Goal: Information Seeking & Learning: Learn about a topic

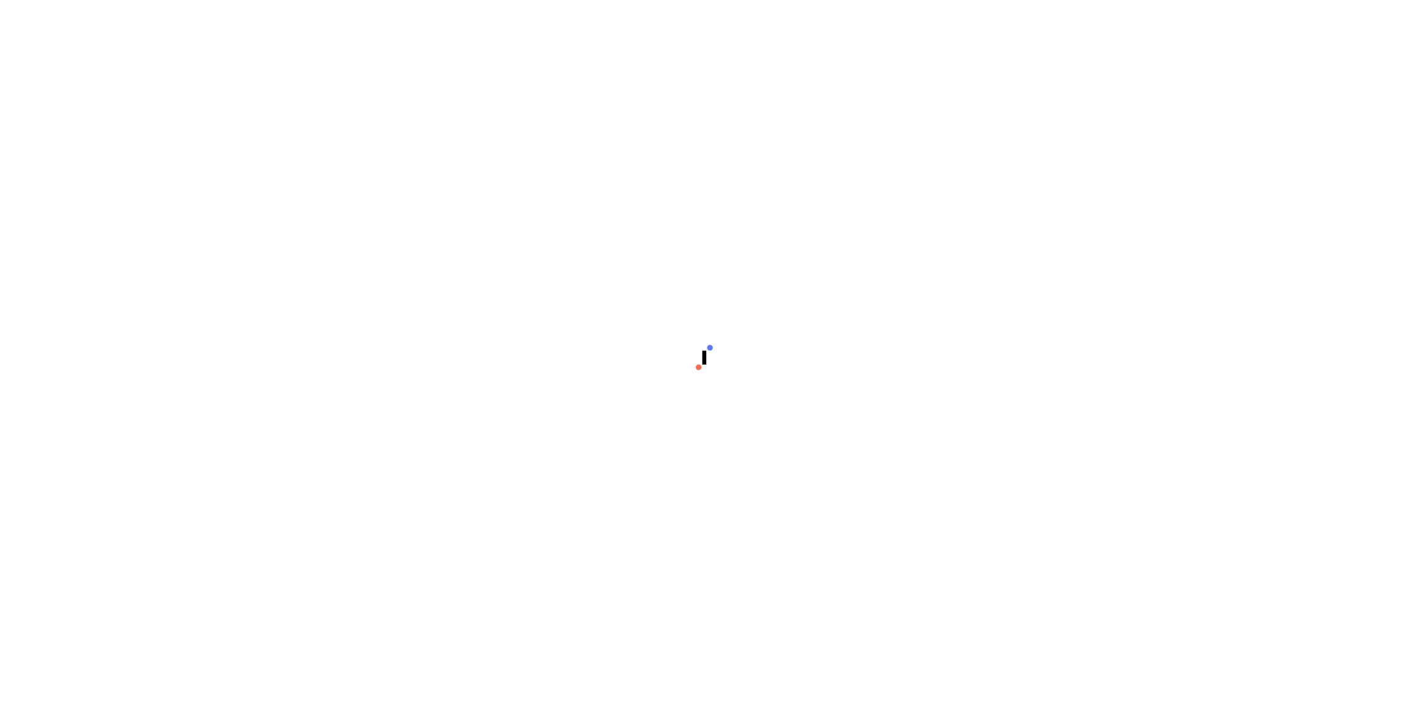
select select "**********"
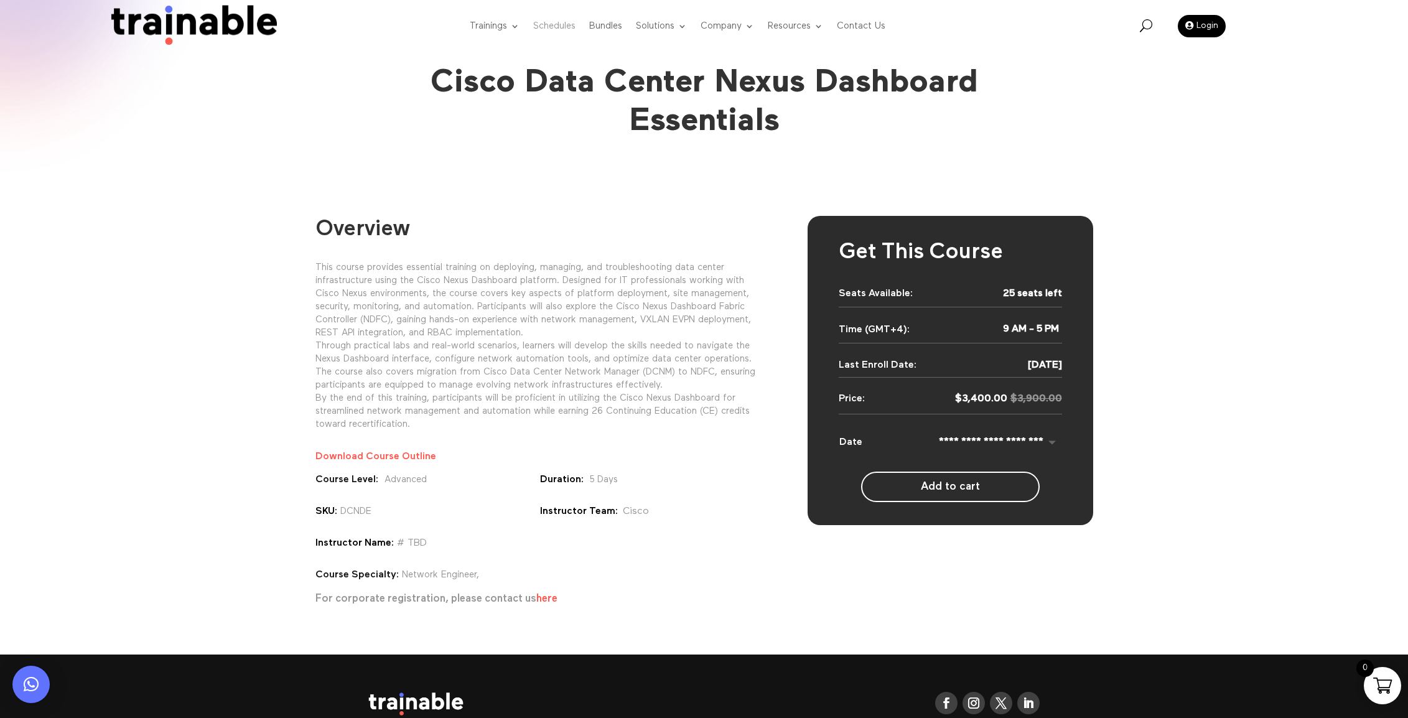
click at [552, 26] on link "Schedules" at bounding box center [554, 26] width 42 height 49
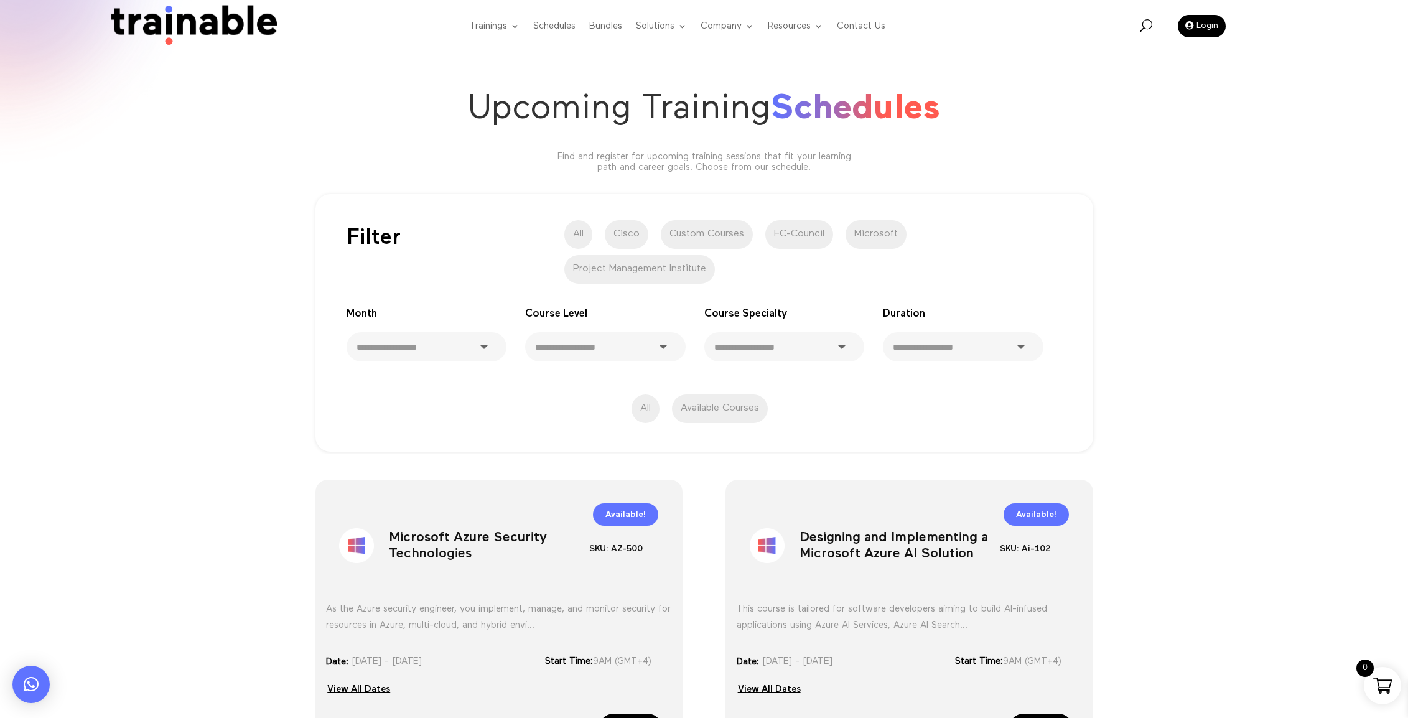
click at [630, 230] on label "Cisco" at bounding box center [627, 234] width 44 height 29
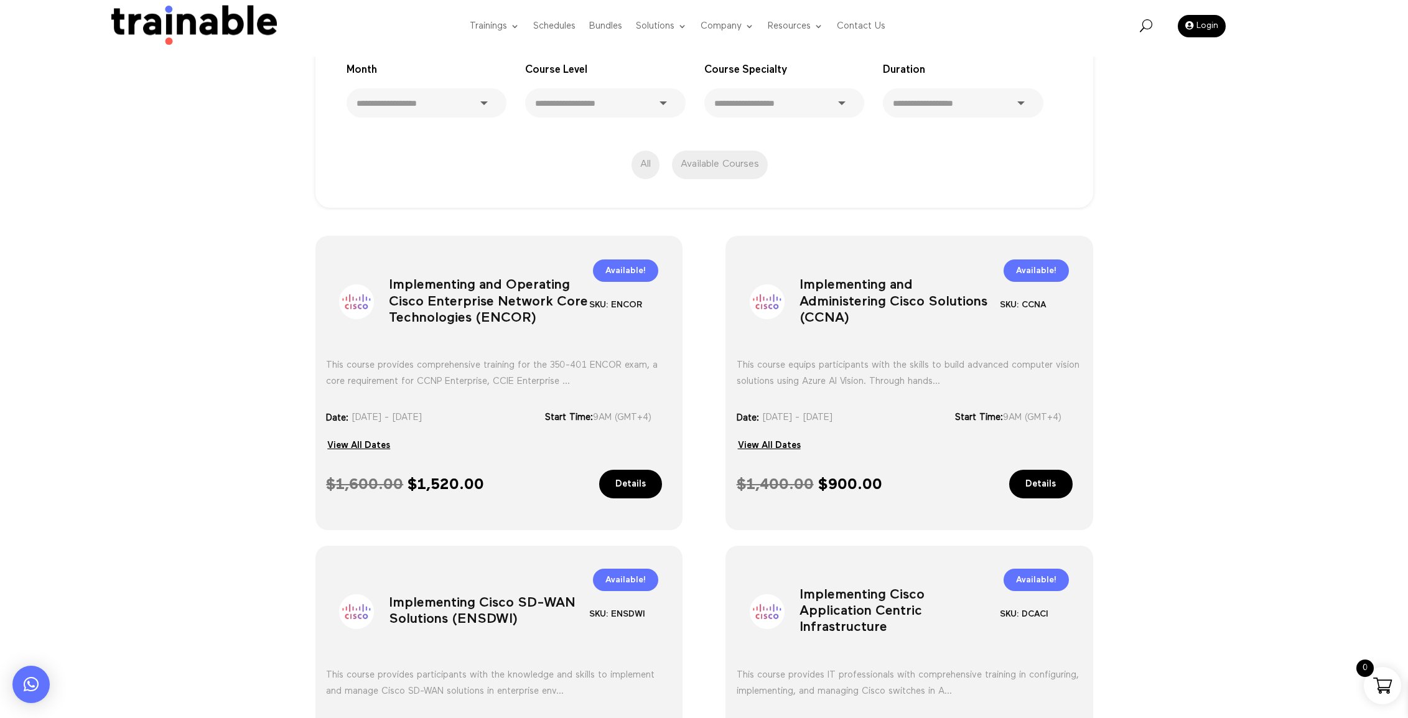
scroll to position [249, 0]
